Goal: Task Accomplishment & Management: Complete application form

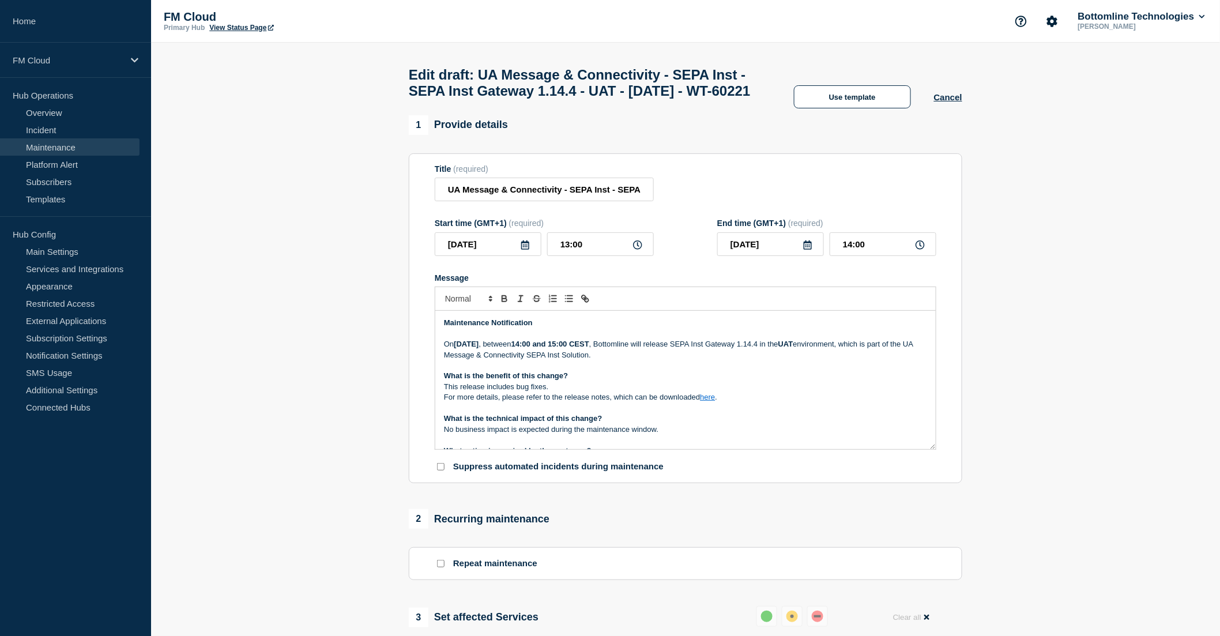
scroll to position [128, 0]
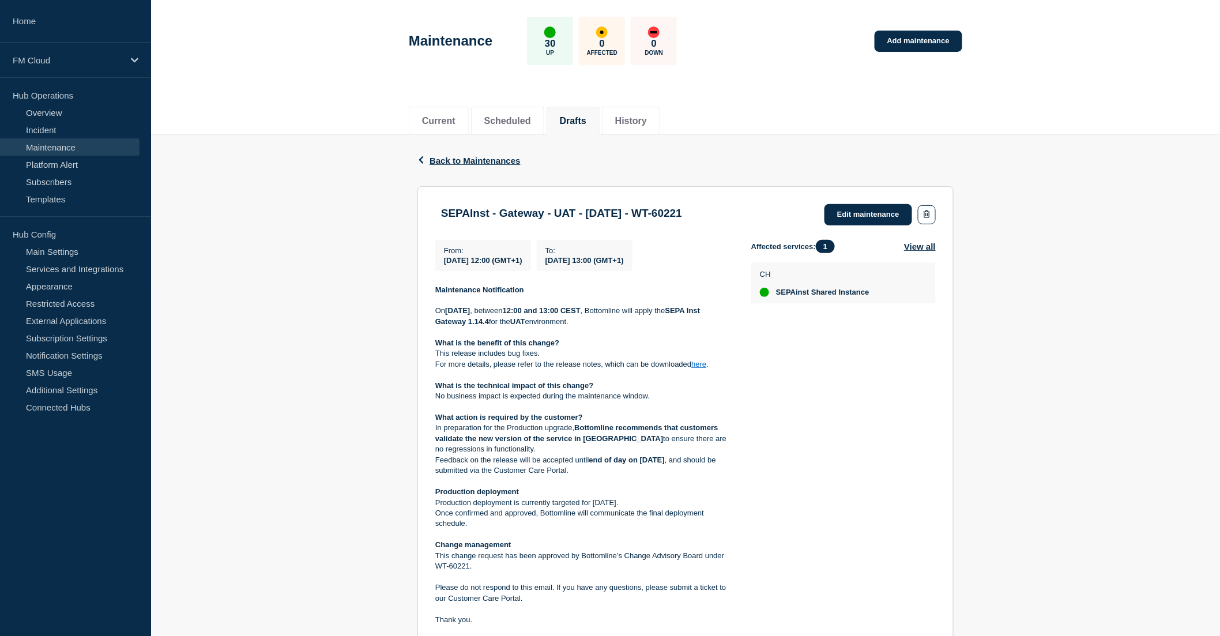
scroll to position [64, 0]
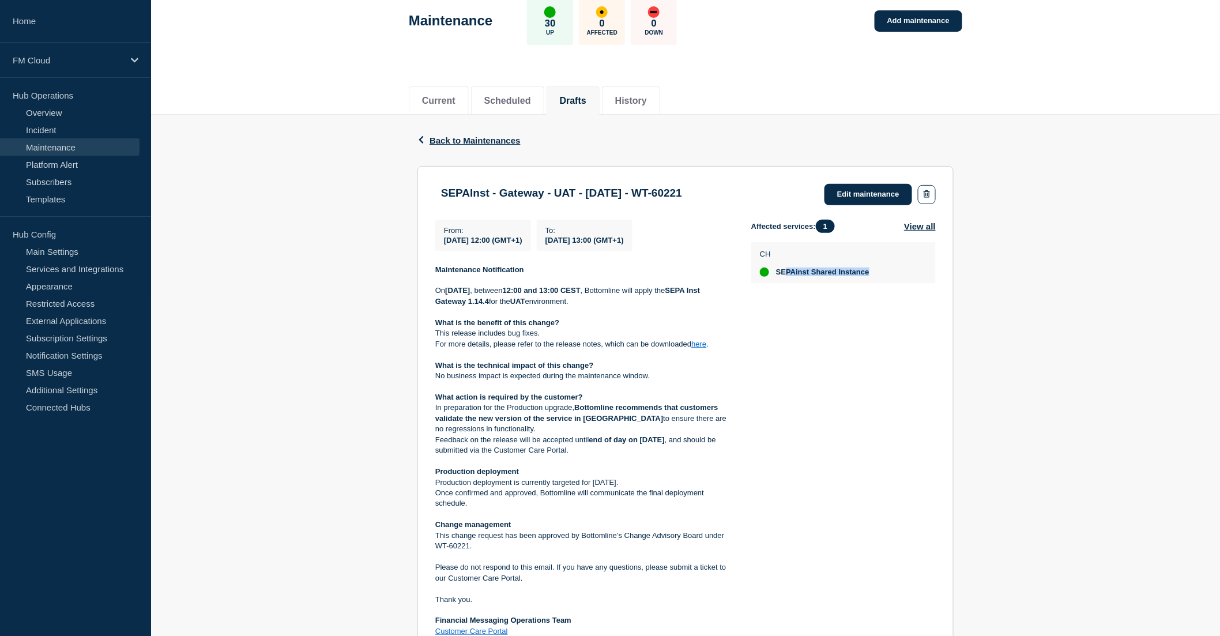
drag, startPoint x: 786, startPoint y: 270, endPoint x: 898, endPoint y: 271, distance: 112.4
click at [898, 271] on div "CH SEPAinst Shared Instance" at bounding box center [843, 262] width 167 height 28
click at [867, 321] on div "Affected services: 1 View all CH SEPAinst Shared Instance" at bounding box center [843, 445] width 184 height 450
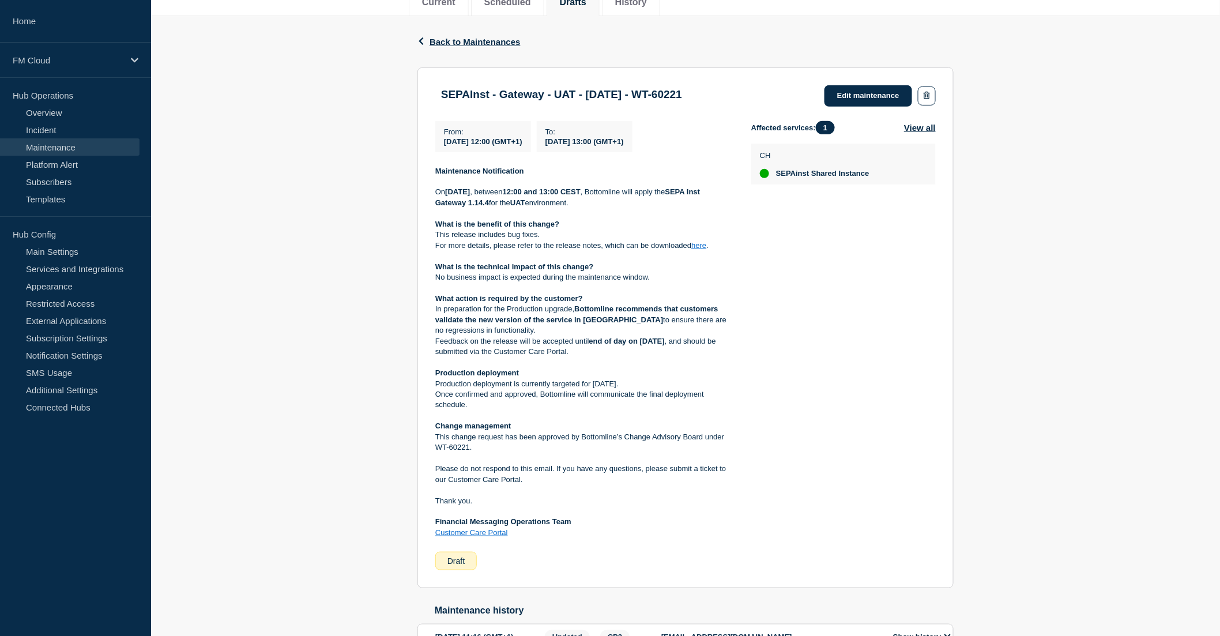
scroll to position [192, 0]
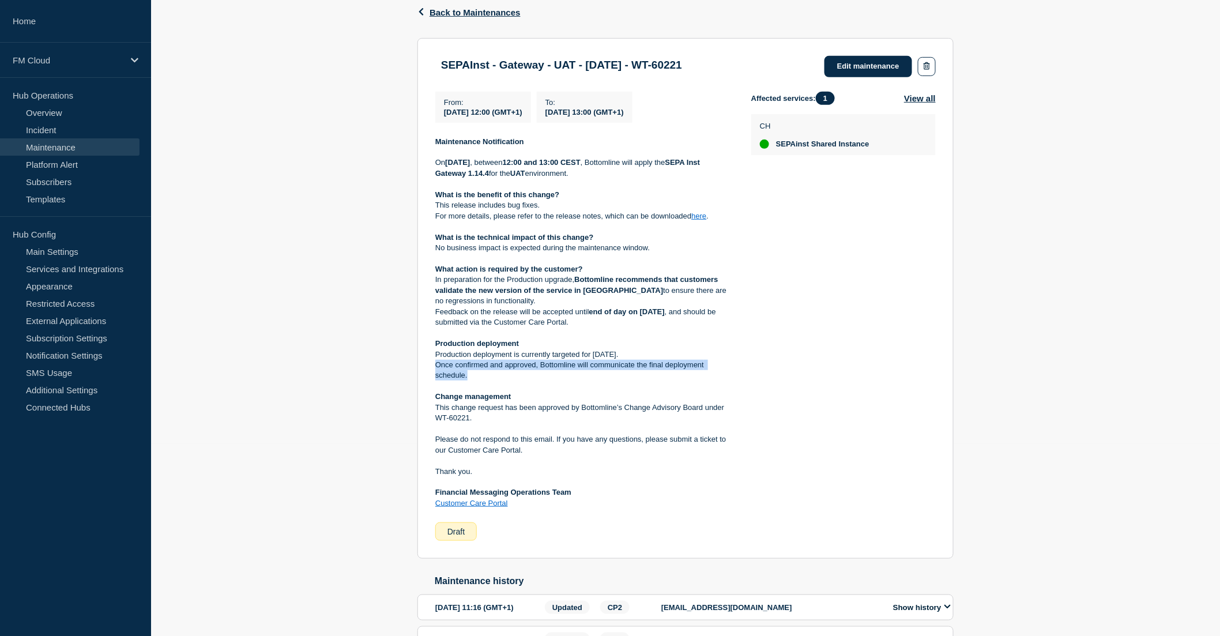
drag, startPoint x: 487, startPoint y: 375, endPoint x: 427, endPoint y: 364, distance: 60.5
click at [427, 364] on section "SEPAInst - Gateway - UAT - 08/OCT/2025 - WT-60221 Edit maintenance From : 2025-…" at bounding box center [685, 298] width 536 height 521
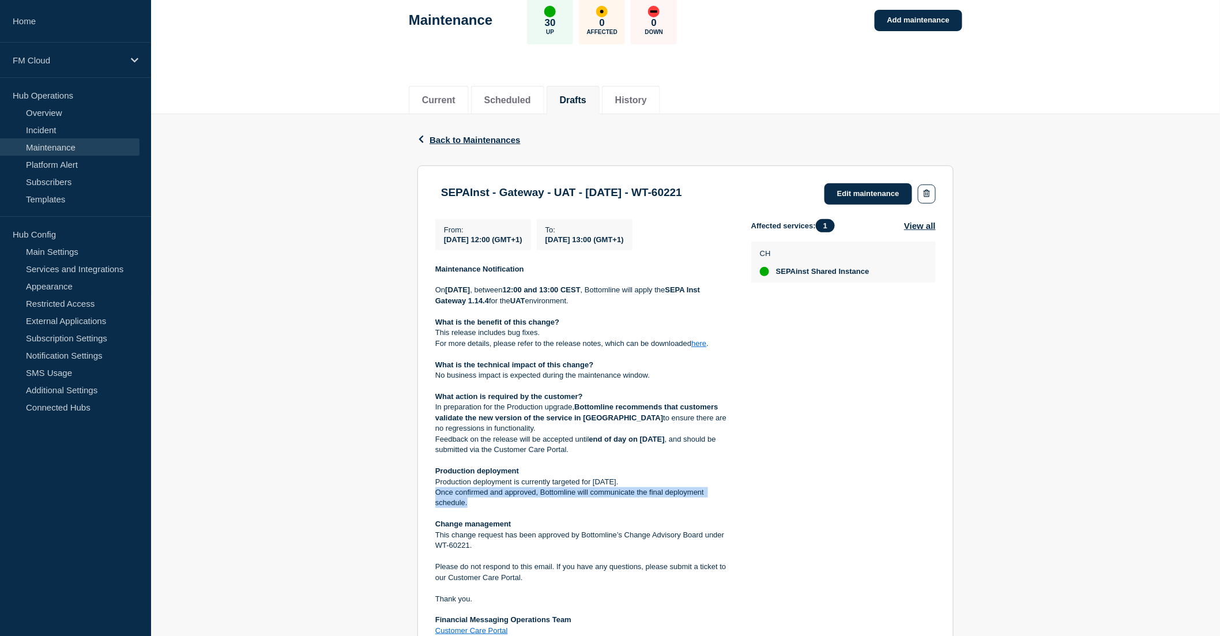
scroll to position [64, 0]
click at [872, 195] on link "Edit maintenance" at bounding box center [868, 194] width 88 height 21
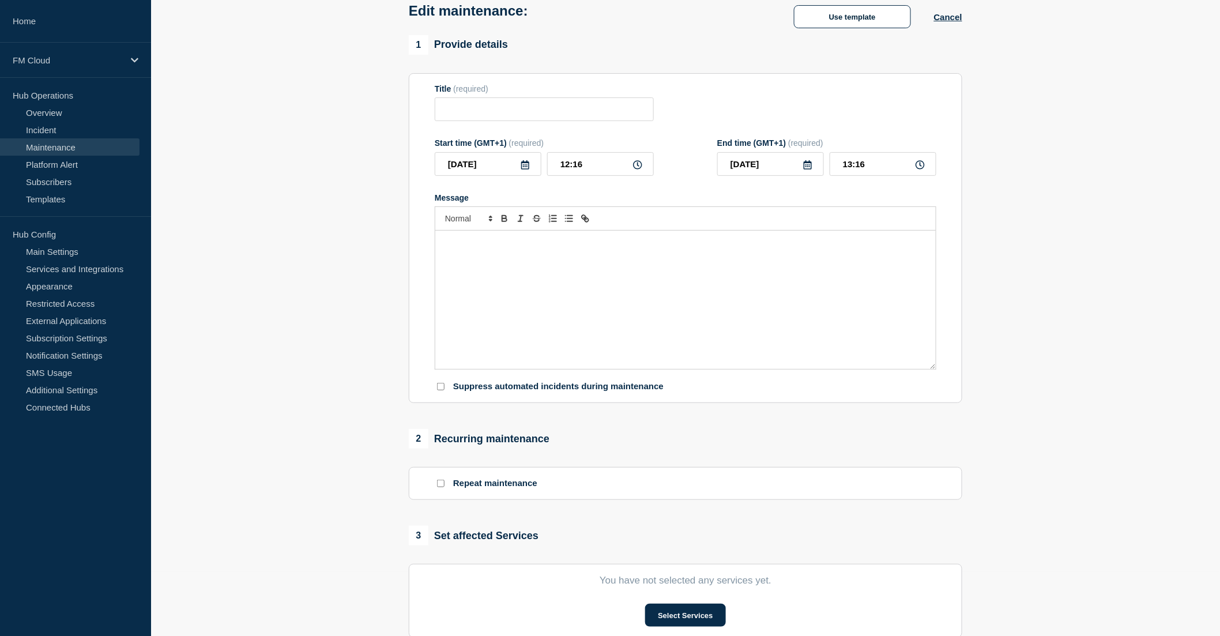
type input "SEPAInst - Gateway - UAT - 08/OCT/2025 - WT-60221"
type input "12:00"
type input "13:00"
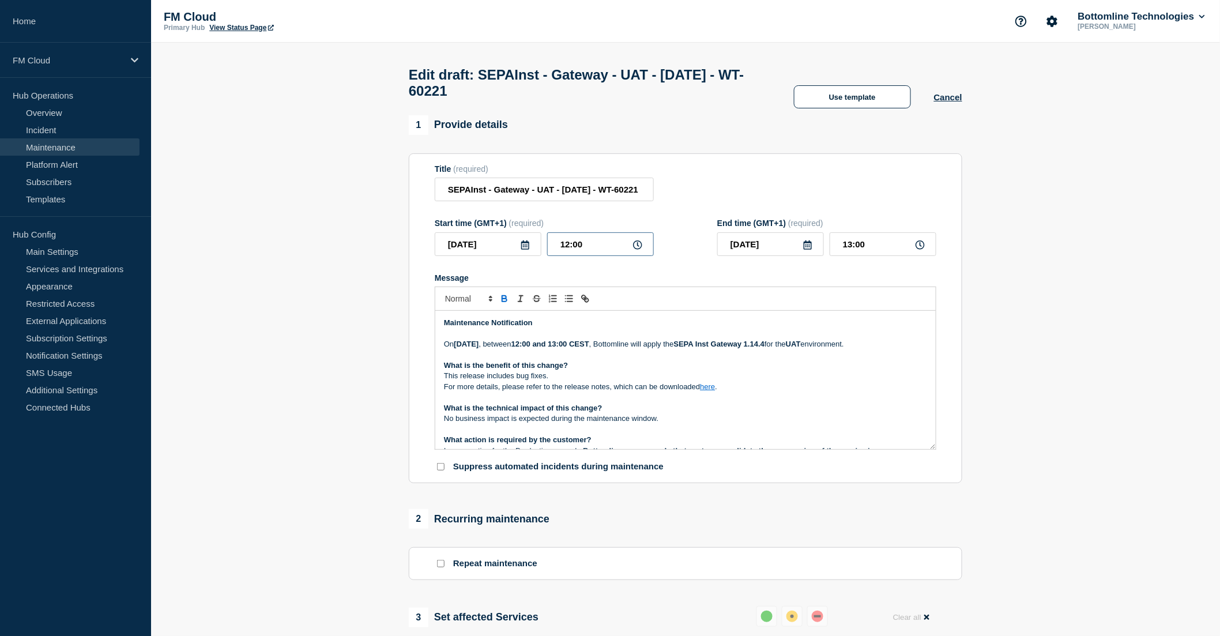
click at [569, 250] on input "12:00" at bounding box center [600, 244] width 107 height 24
type input "13:00"
type input "14:00"
click at [574, 371] on p "What is the benefit of this change?" at bounding box center [685, 365] width 483 height 10
click at [586, 348] on strong "12:00 and 13:00 CEST" at bounding box center [550, 344] width 78 height 9
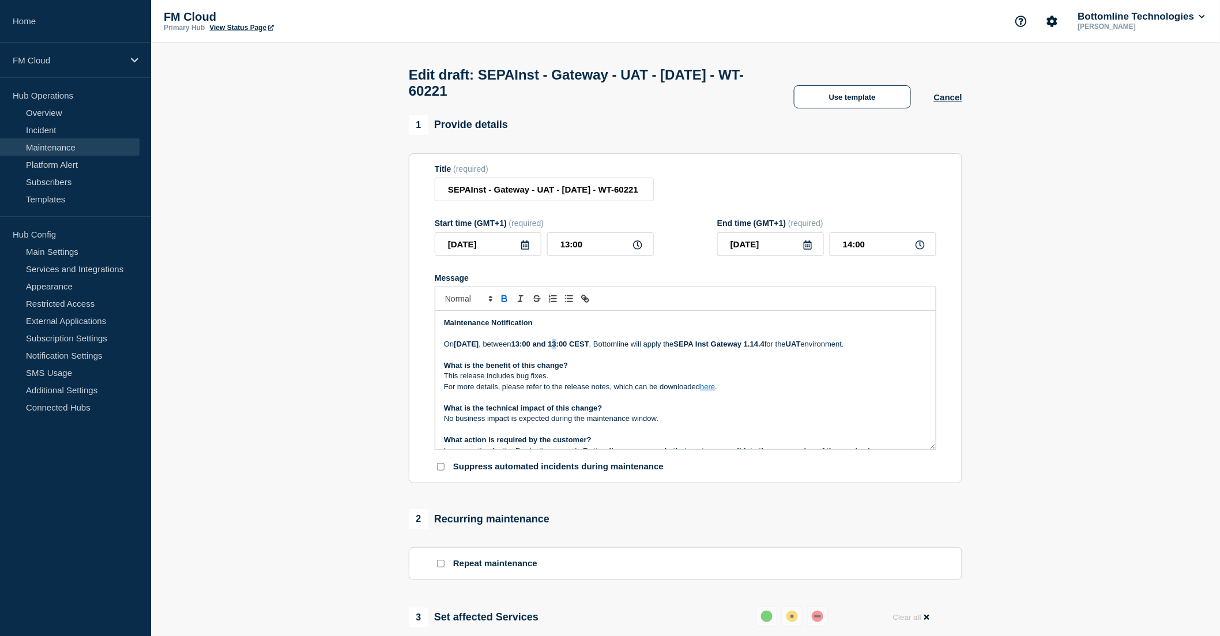
click at [589, 348] on strong "13:00 and 13:00 CEST" at bounding box center [550, 344] width 78 height 9
click at [586, 348] on strong "13:00 and 14:00 CEST" at bounding box center [550, 344] width 78 height 9
click at [589, 348] on strong "14:00 and 14:00 CEST" at bounding box center [550, 344] width 78 height 9
click at [610, 371] on p "What is the benefit of this change?" at bounding box center [685, 365] width 483 height 10
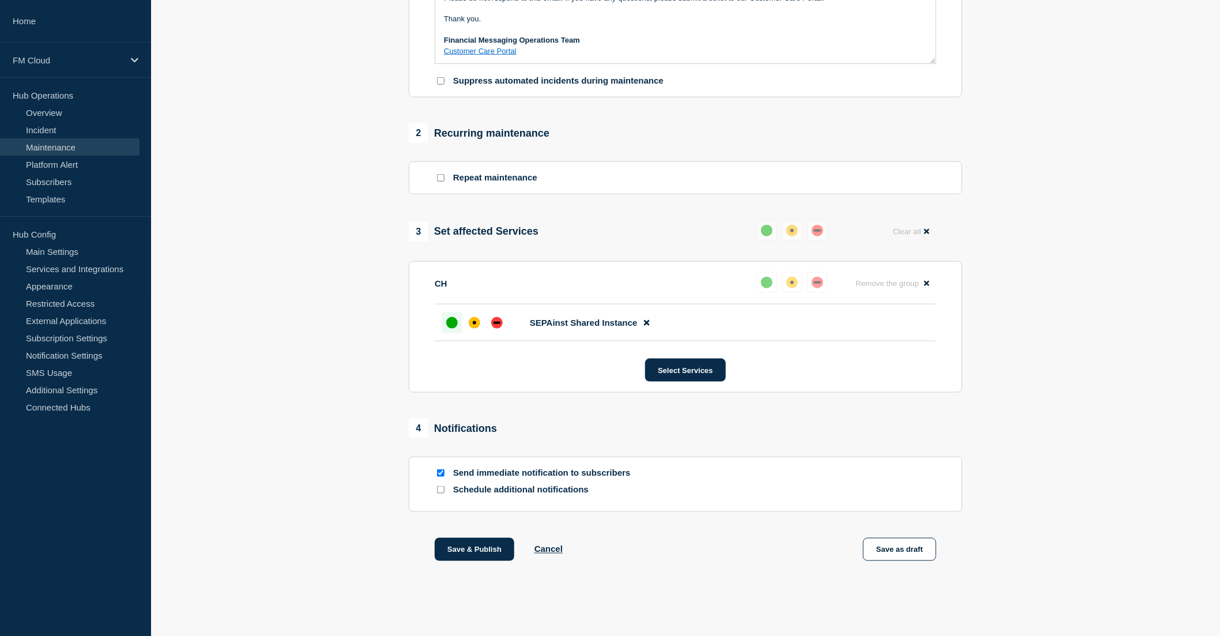
scroll to position [394, 0]
click at [900, 549] on button "Save as draft" at bounding box center [899, 549] width 73 height 23
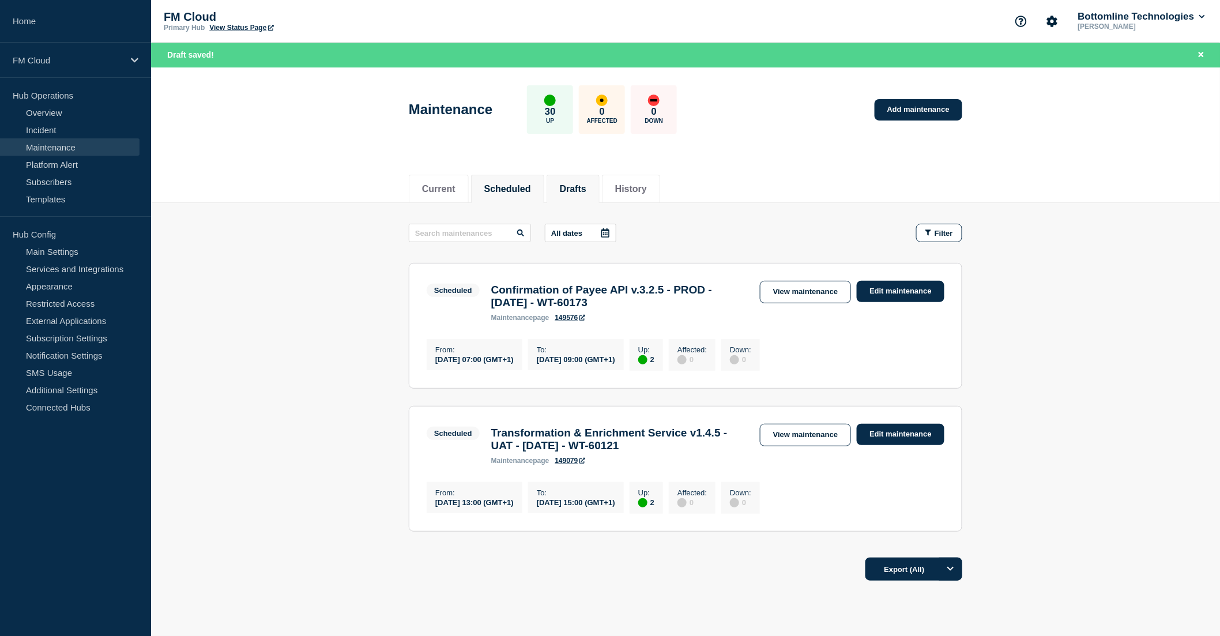
click at [581, 184] on button "Drafts" at bounding box center [573, 189] width 27 height 10
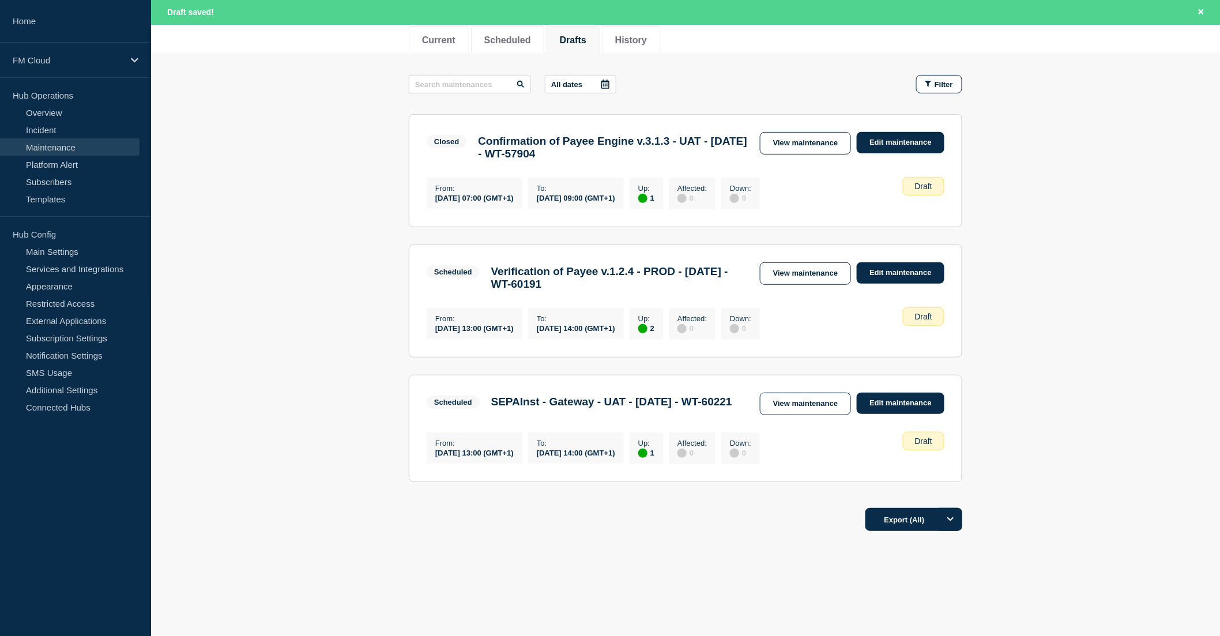
scroll to position [175, 0]
click at [779, 396] on link "View maintenance" at bounding box center [805, 404] width 91 height 22
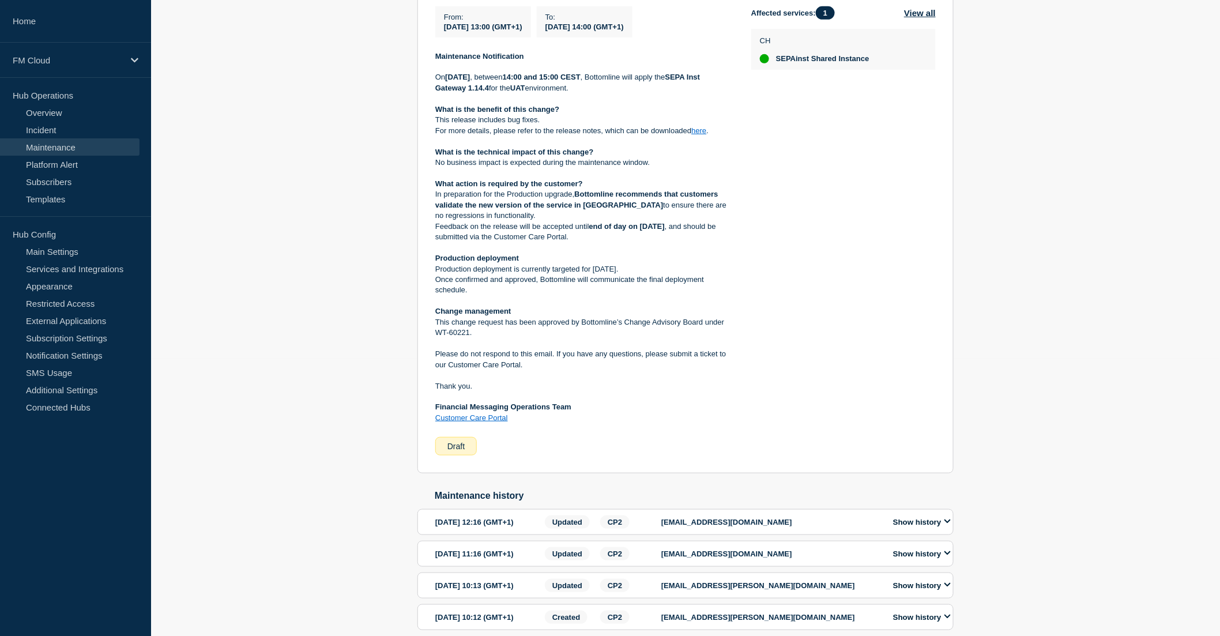
scroll to position [235, 0]
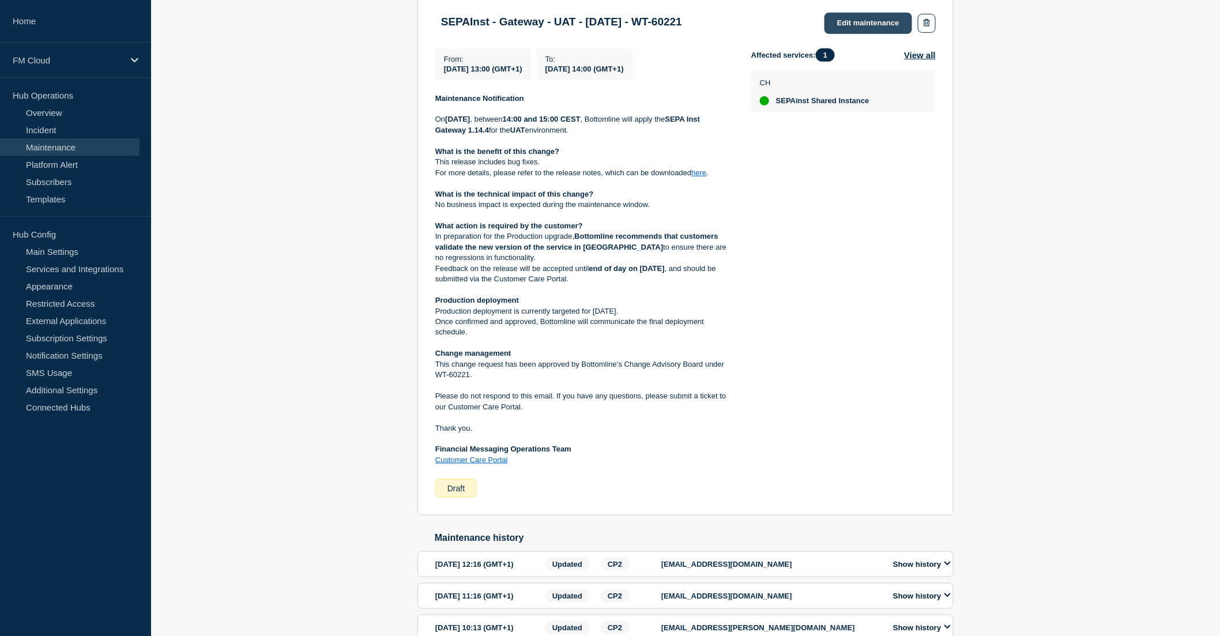
click at [872, 20] on link "Edit maintenance" at bounding box center [868, 23] width 88 height 21
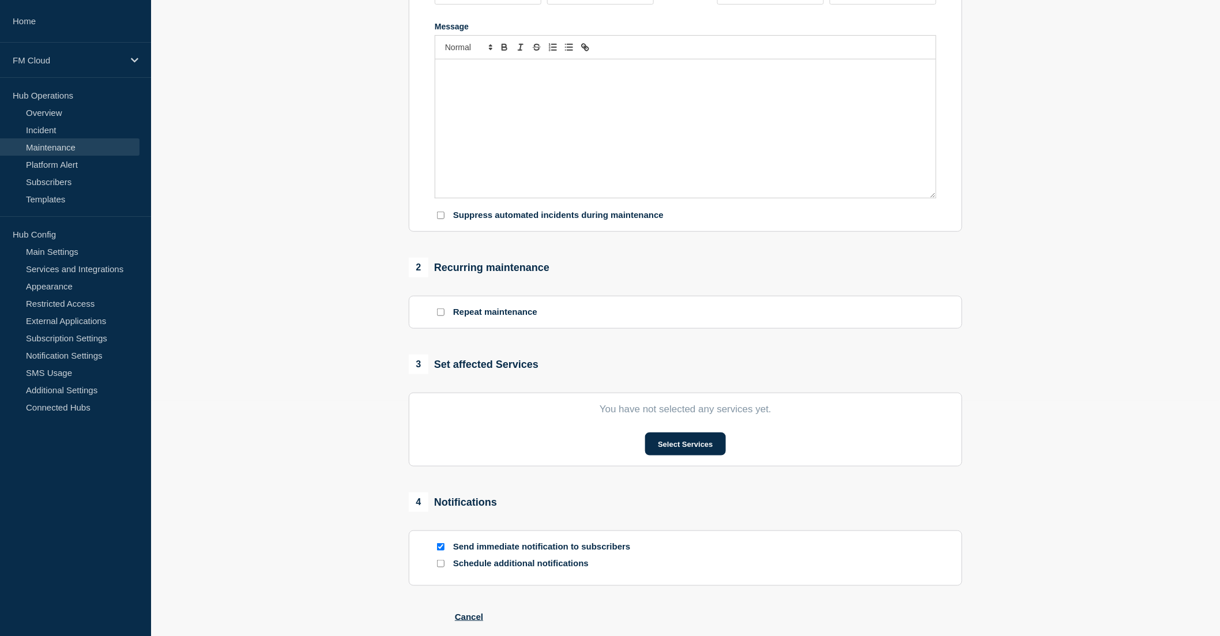
type input "SEPAInst - Gateway - UAT - 08/OCT/2025 - WT-60221"
type input "13:00"
type input "14:00"
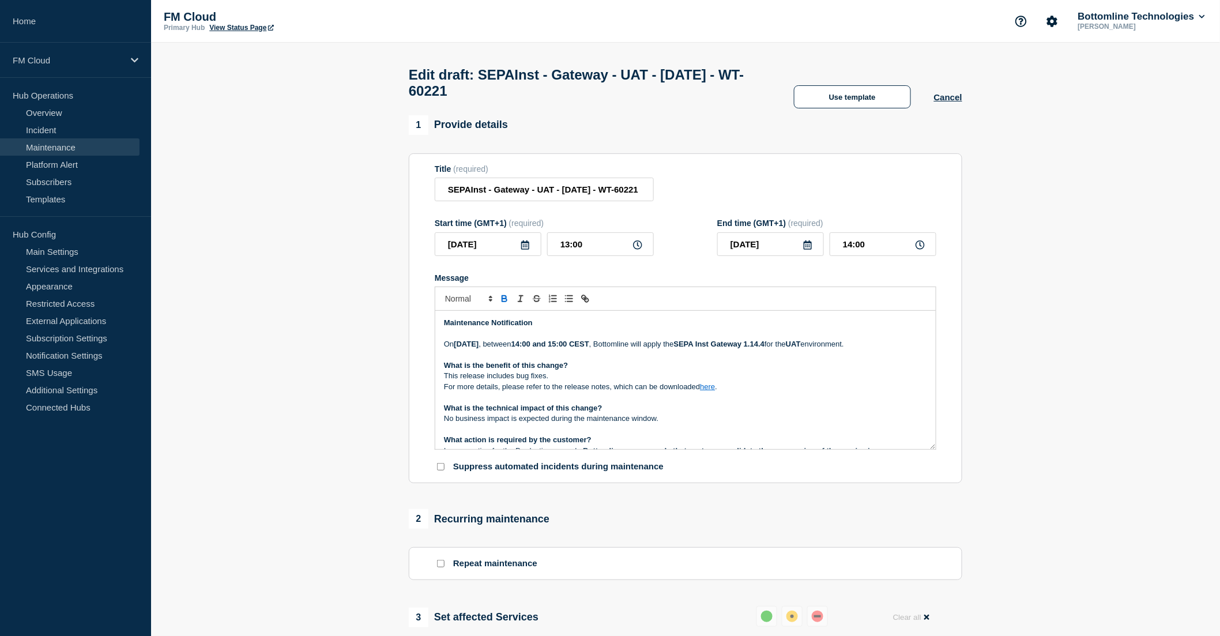
scroll to position [64, 0]
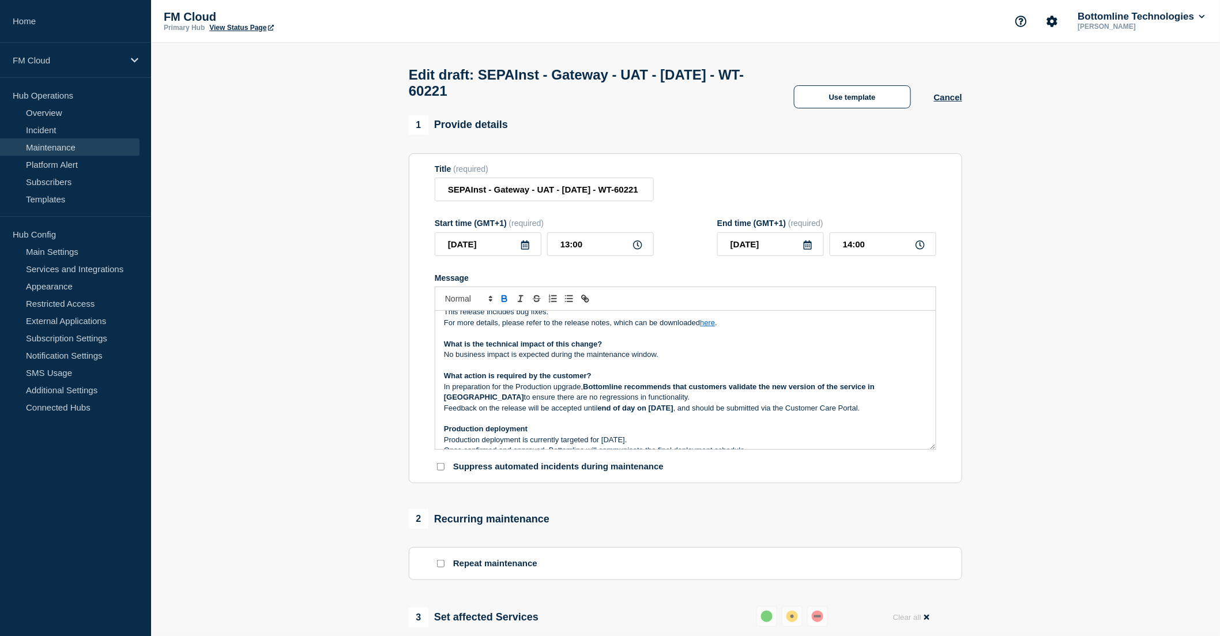
click at [677, 360] on p "No business impact is expected during the maintenance window." at bounding box center [685, 354] width 483 height 10
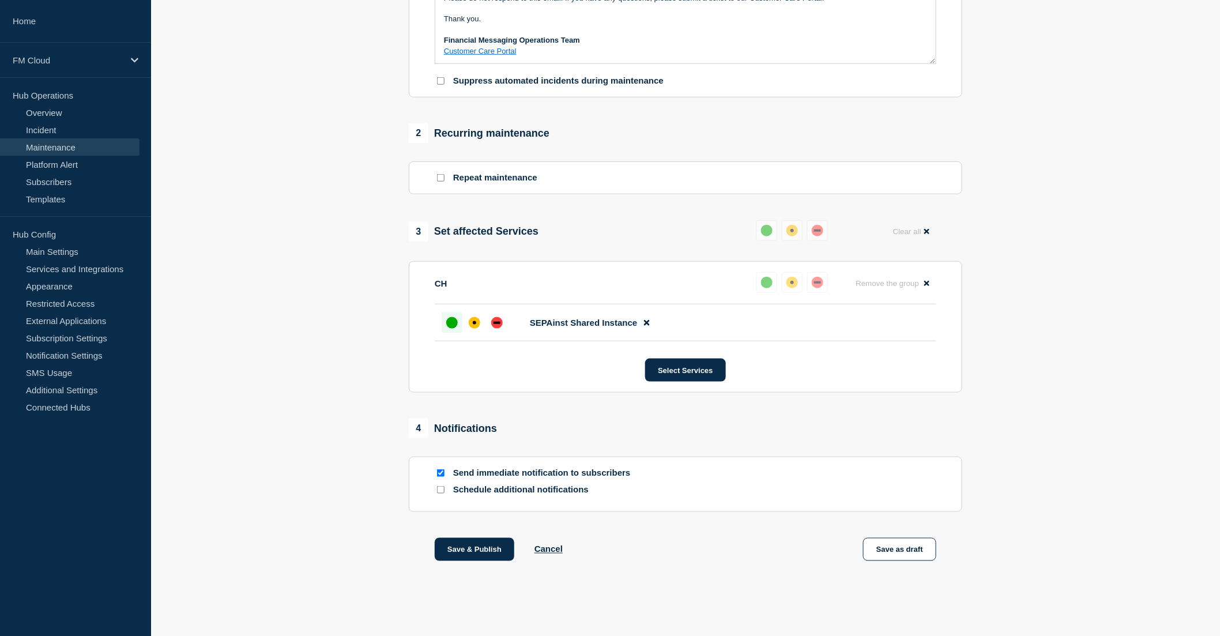
scroll to position [394, 0]
click at [481, 548] on button "Save & Publish" at bounding box center [475, 549] width 80 height 23
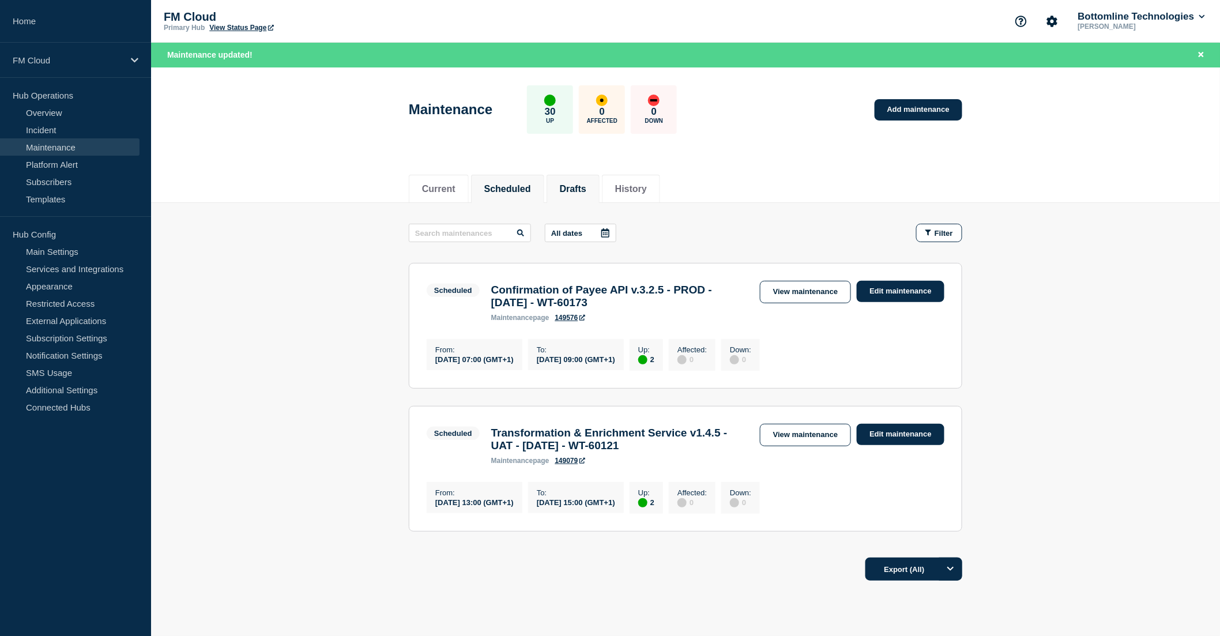
click at [586, 191] on button "Drafts" at bounding box center [573, 189] width 27 height 10
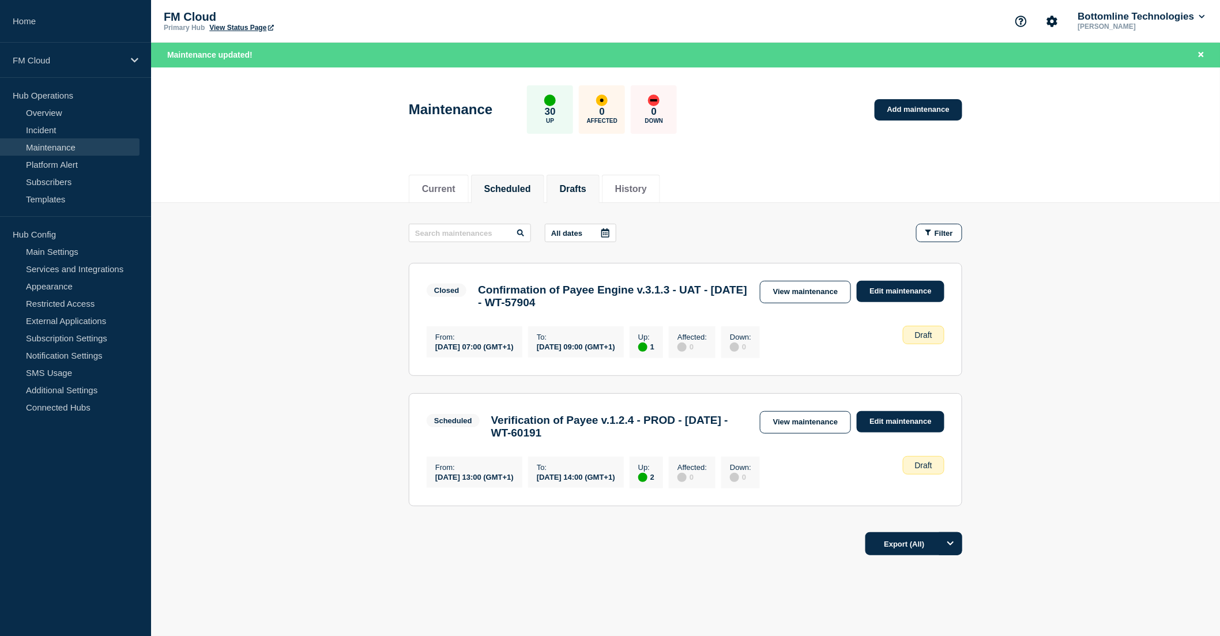
click at [514, 184] on button "Scheduled" at bounding box center [507, 189] width 47 height 10
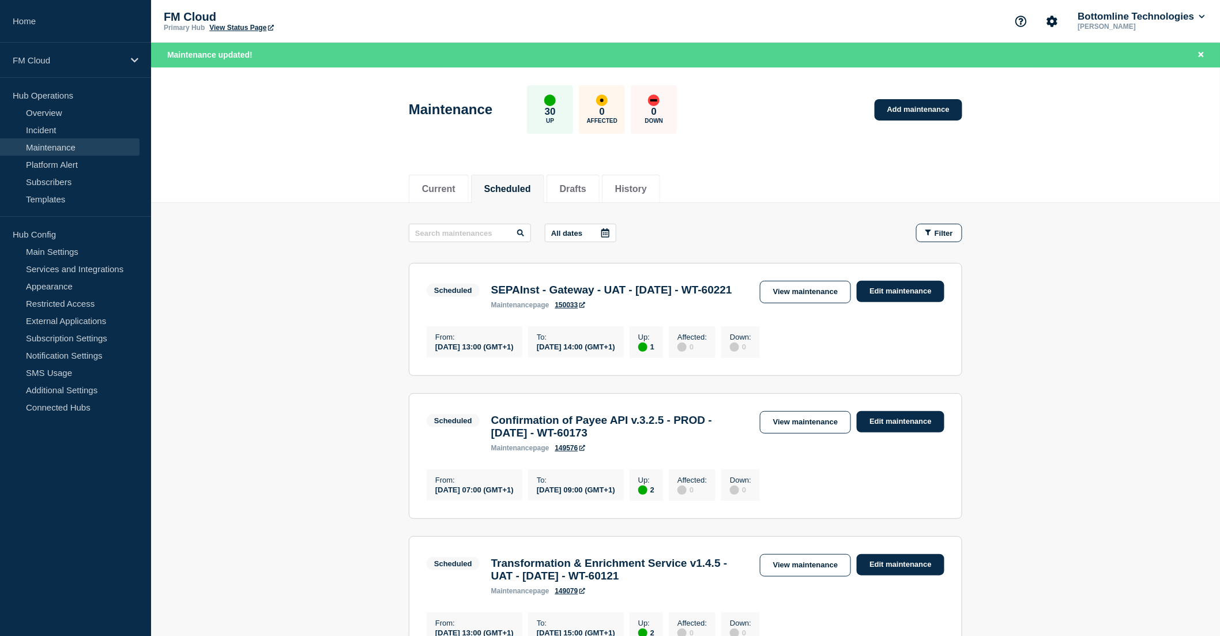
click at [386, 250] on main "All dates Filter Scheduled 1 Up SEPAInst - Gateway - UAT - 08/OCT/2025 - WT-602…" at bounding box center [685, 441] width 1069 height 476
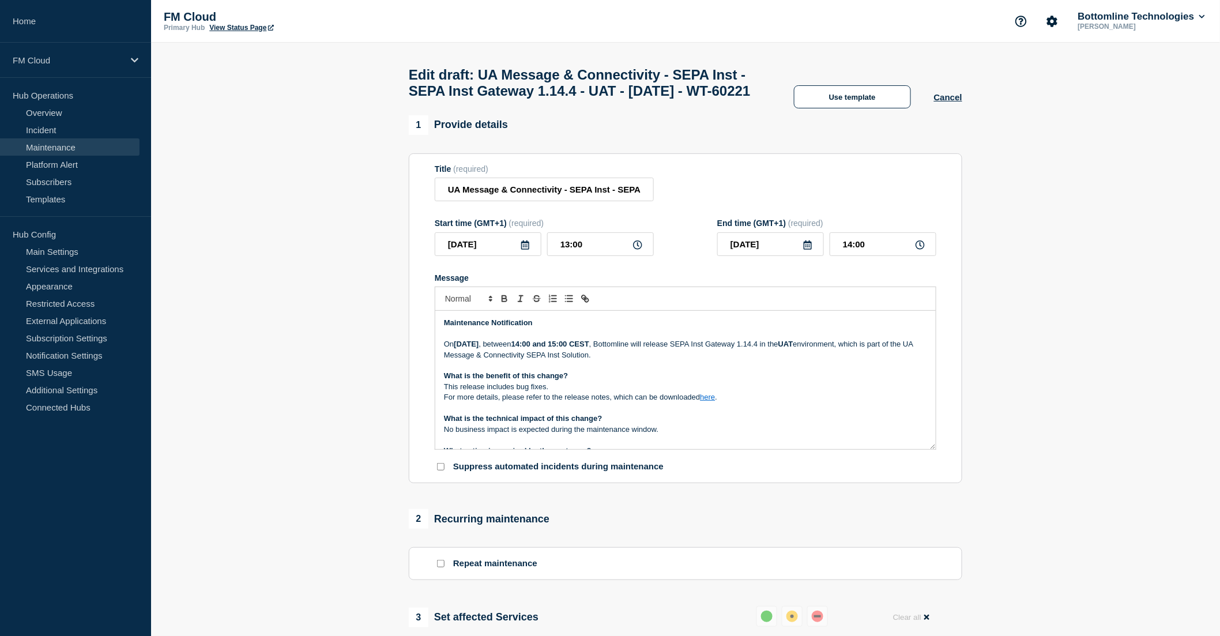
scroll to position [128, 0]
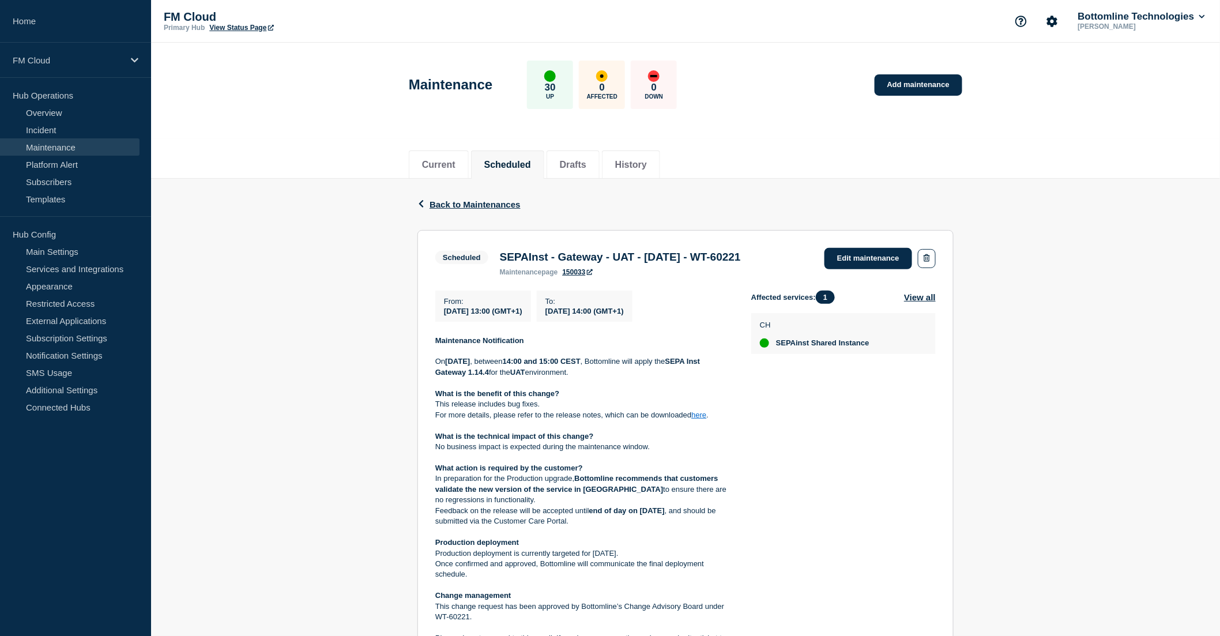
click at [705, 419] on link "here" at bounding box center [698, 415] width 15 height 9
